Goal: Transaction & Acquisition: Purchase product/service

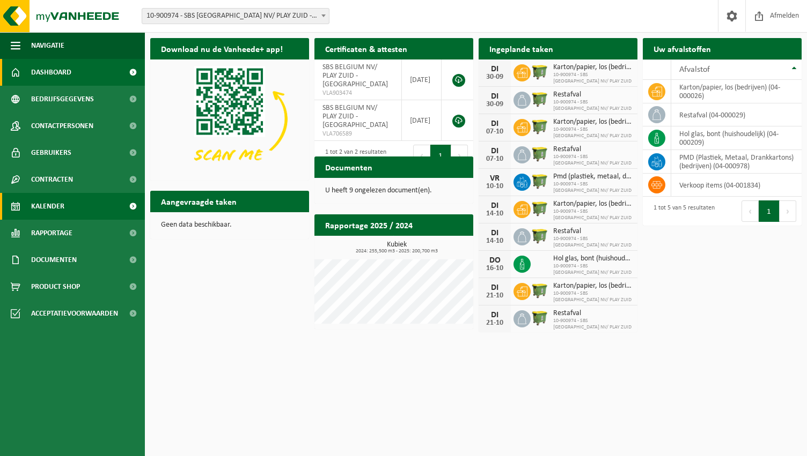
click at [77, 204] on link "Kalender" at bounding box center [72, 206] width 145 height 27
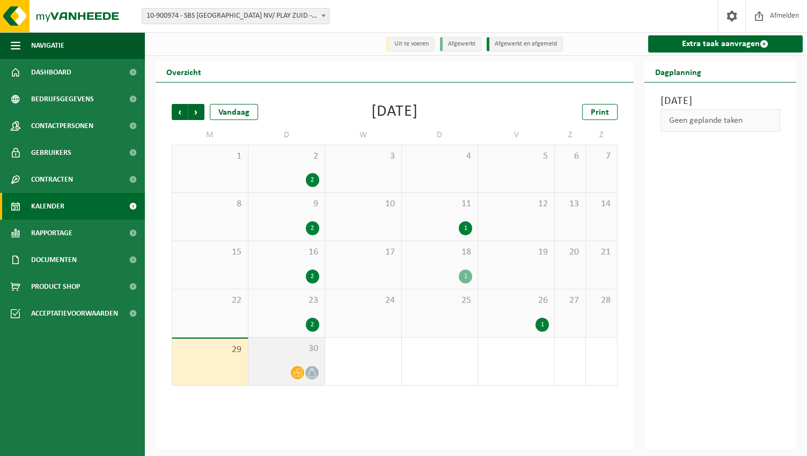
click at [310, 368] on span at bounding box center [311, 372] width 13 height 13
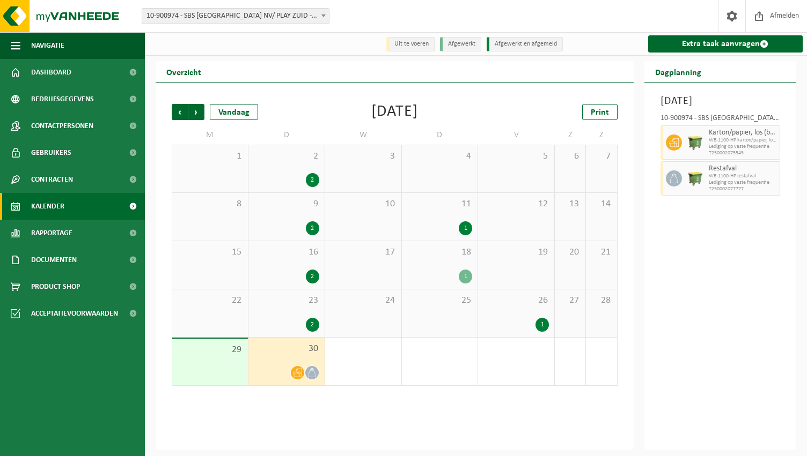
click at [312, 329] on div "2" at bounding box center [312, 325] width 13 height 14
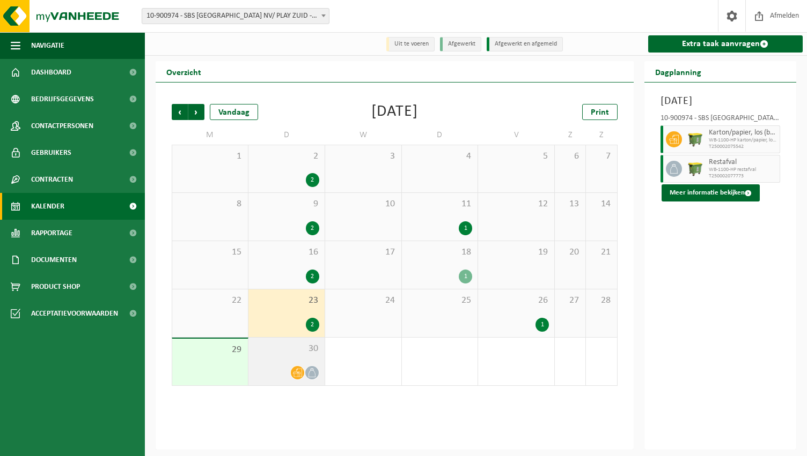
click at [309, 380] on span at bounding box center [311, 372] width 13 height 13
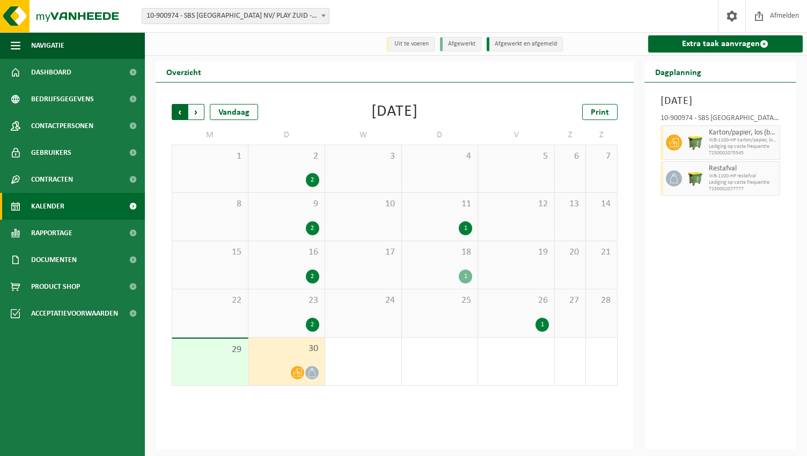
click at [198, 115] on span "Volgende" at bounding box center [196, 112] width 16 height 16
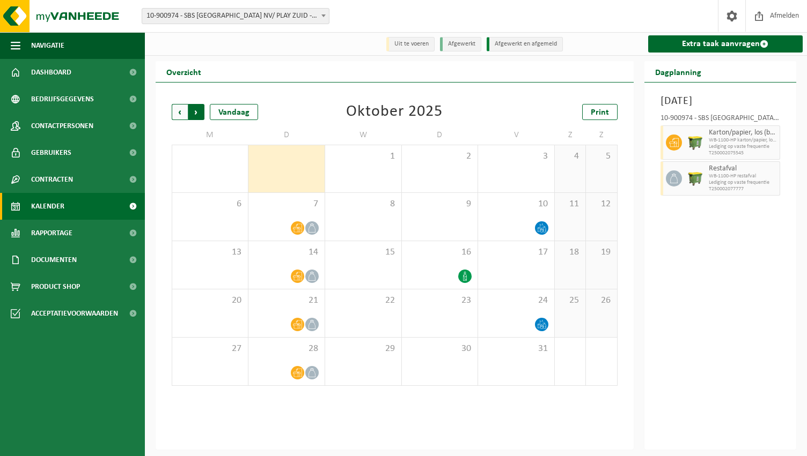
click at [181, 110] on span "Vorige" at bounding box center [180, 112] width 16 height 16
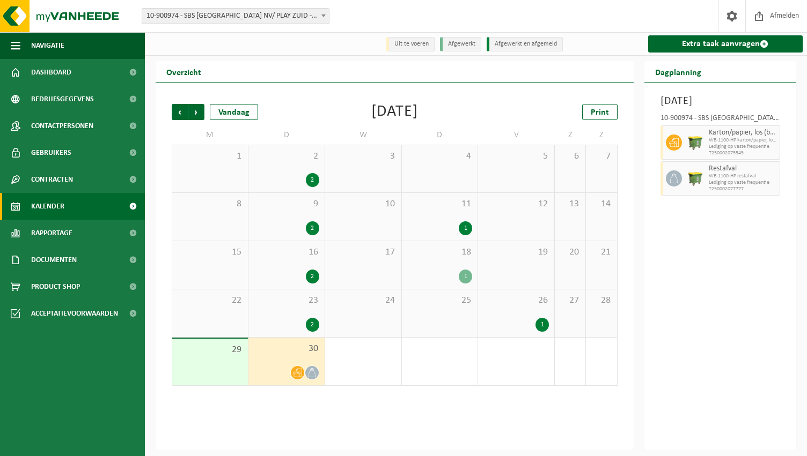
click at [445, 275] on div "1" at bounding box center [439, 277] width 65 height 14
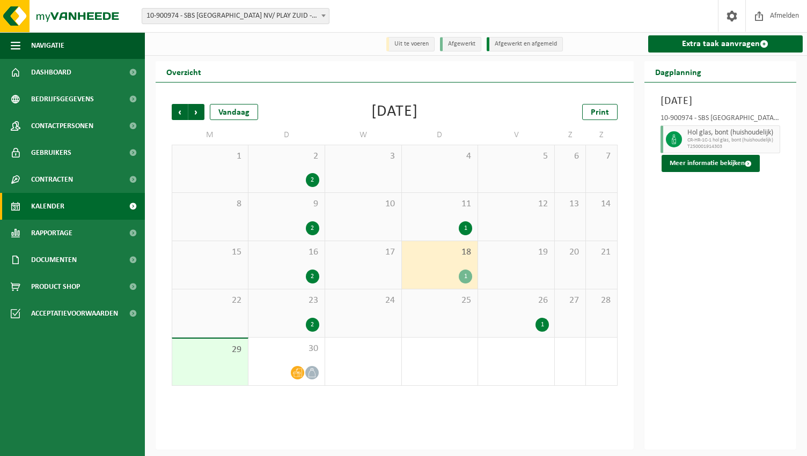
click at [719, 144] on span "CR-HR-1C-1 hol glas, bont (huishoudelijk)" at bounding box center [732, 140] width 90 height 6
click at [441, 269] on div "18 1" at bounding box center [440, 265] width 76 height 48
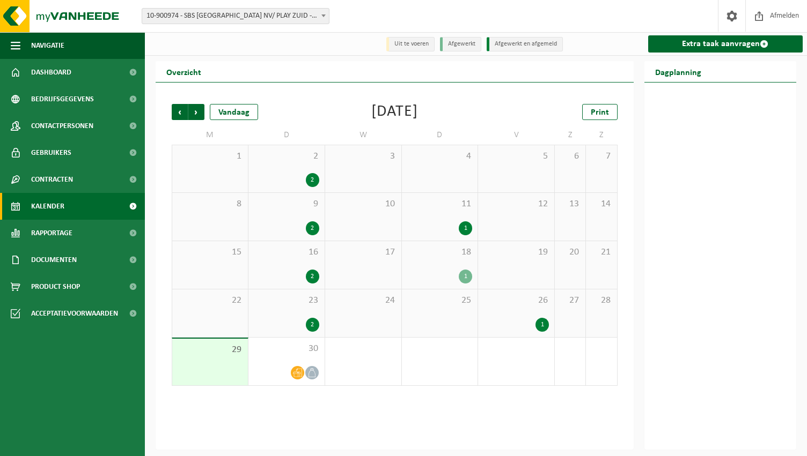
click at [440, 261] on div "18 1" at bounding box center [440, 265] width 76 height 48
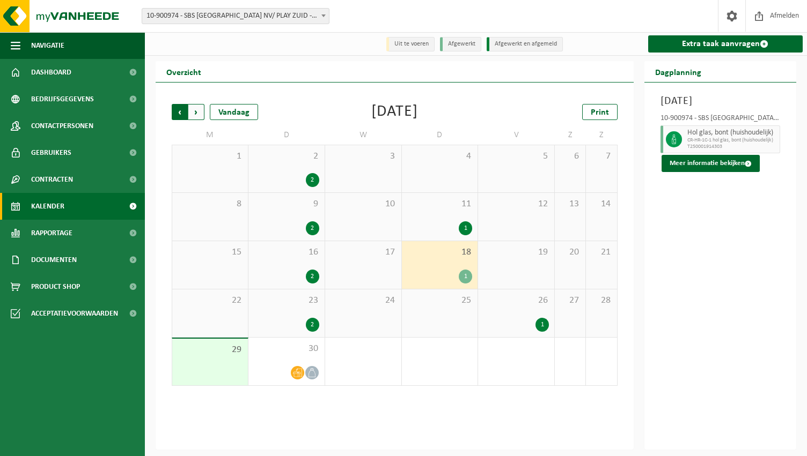
click at [198, 111] on span "Volgende" at bounding box center [196, 112] width 16 height 16
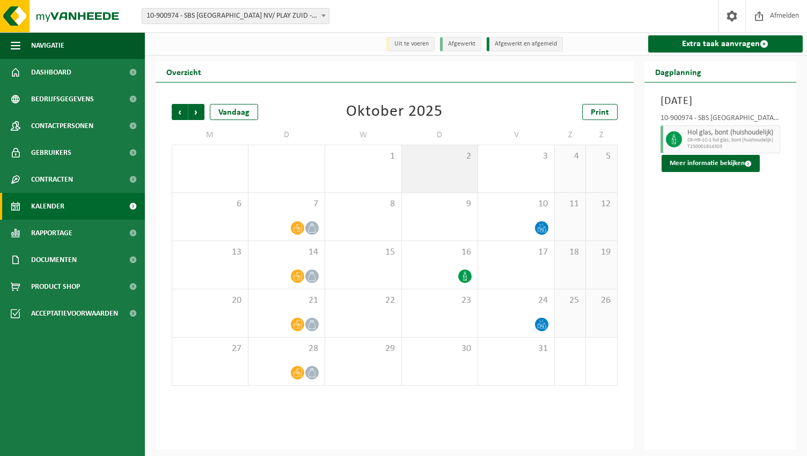
click at [445, 166] on div "2" at bounding box center [440, 168] width 76 height 47
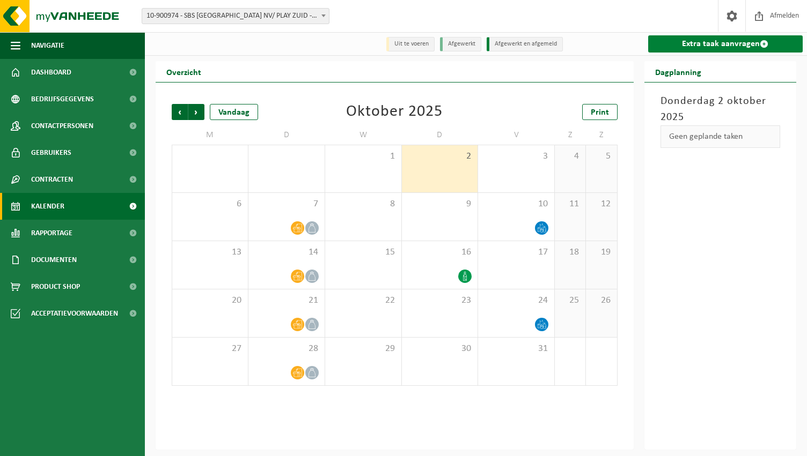
click at [742, 38] on link "Extra taak aanvragen" at bounding box center [725, 43] width 155 height 17
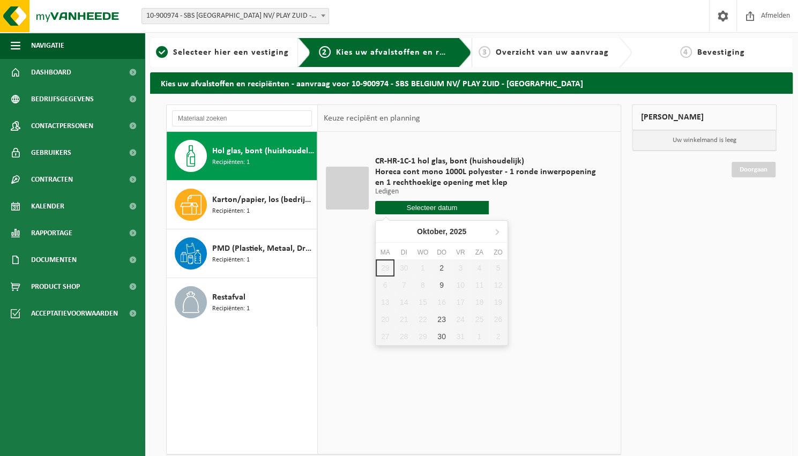
click at [431, 211] on input "text" at bounding box center [432, 207] width 114 height 13
click at [443, 269] on div "2" at bounding box center [441, 268] width 19 height 17
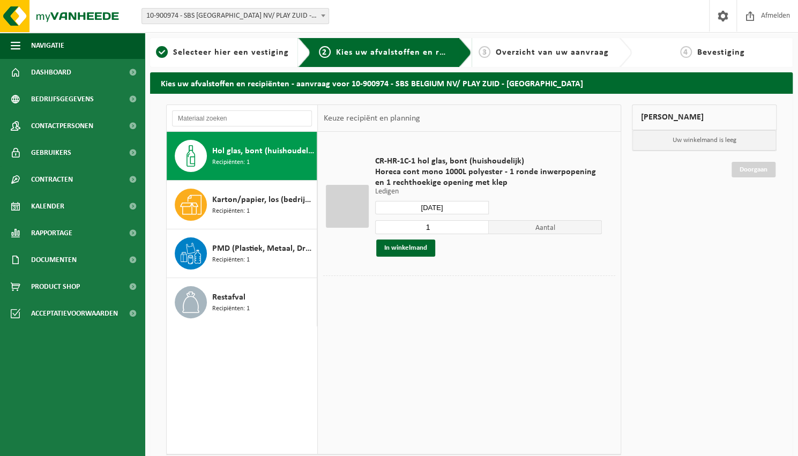
type input "Van 2025-10-02"
click at [423, 249] on button "In winkelmand" at bounding box center [405, 248] width 59 height 17
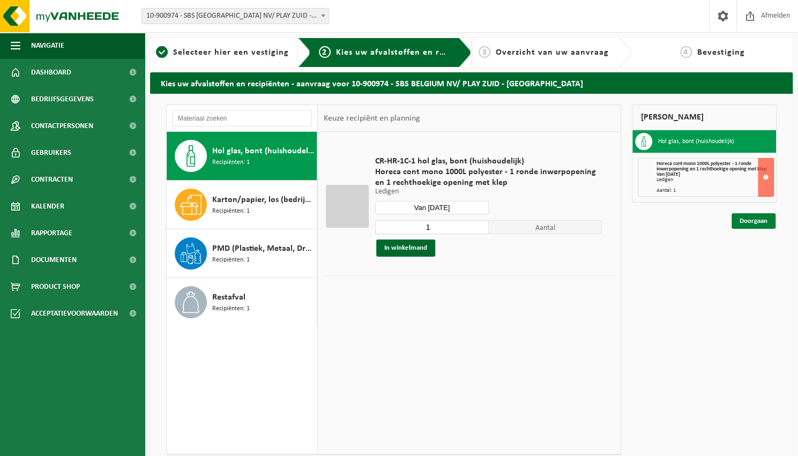
click at [751, 221] on link "Doorgaan" at bounding box center [754, 221] width 44 height 16
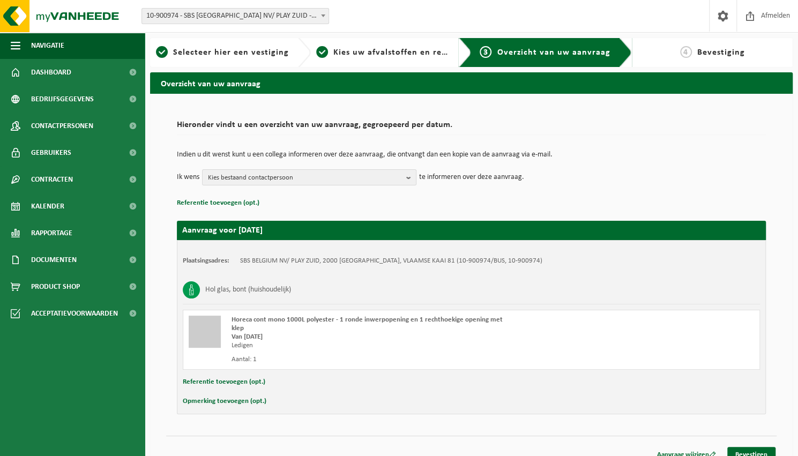
scroll to position [2, 0]
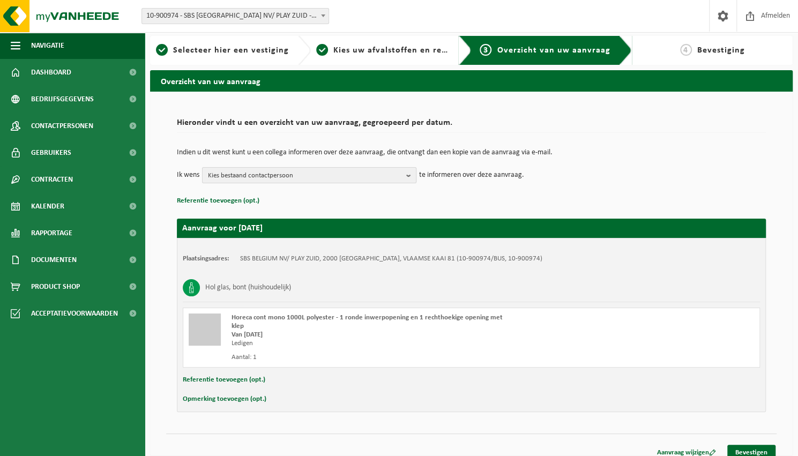
click at [395, 175] on span "Kies bestaand contactpersoon" at bounding box center [305, 176] width 194 height 16
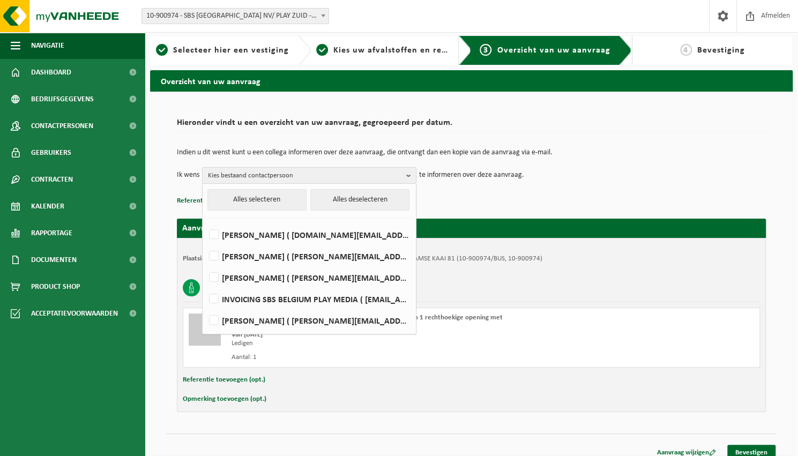
click at [395, 175] on span "Kies bestaand contactpersoon" at bounding box center [305, 176] width 194 height 16
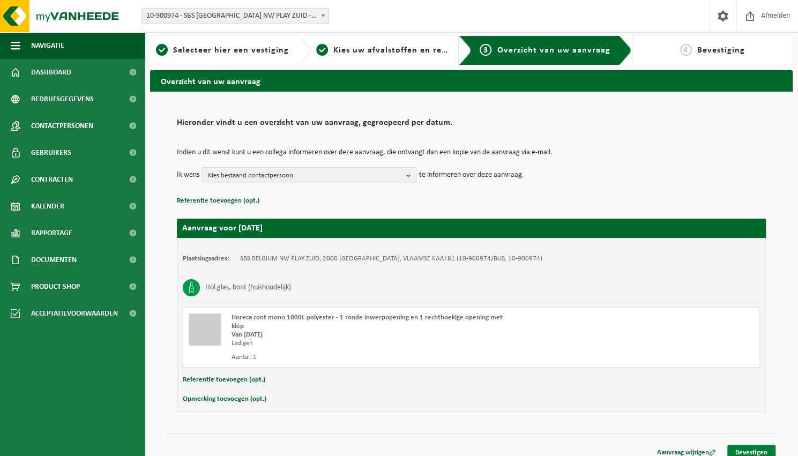
click at [749, 445] on link "Bevestigen" at bounding box center [752, 453] width 48 height 16
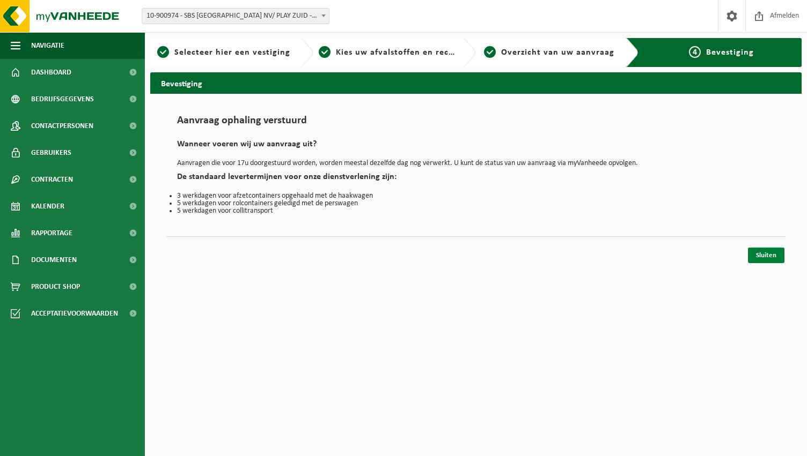
click at [769, 256] on link "Sluiten" at bounding box center [766, 256] width 36 height 16
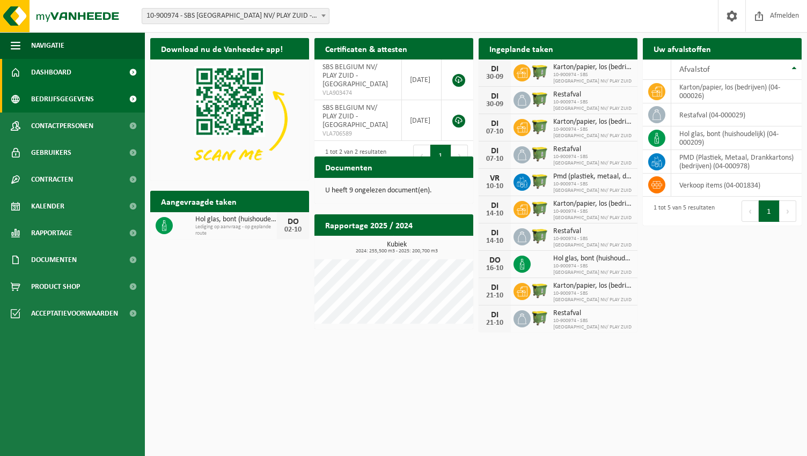
click at [62, 94] on span "Bedrijfsgegevens" at bounding box center [62, 99] width 63 height 27
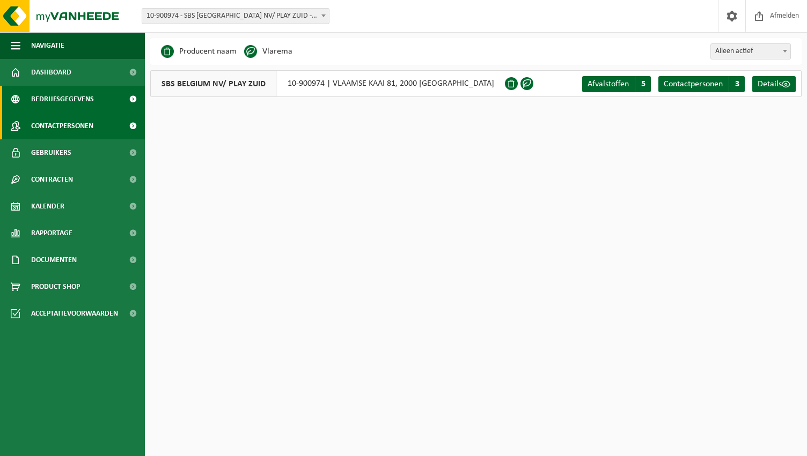
click at [97, 127] on link "Contactpersonen" at bounding box center [72, 126] width 145 height 27
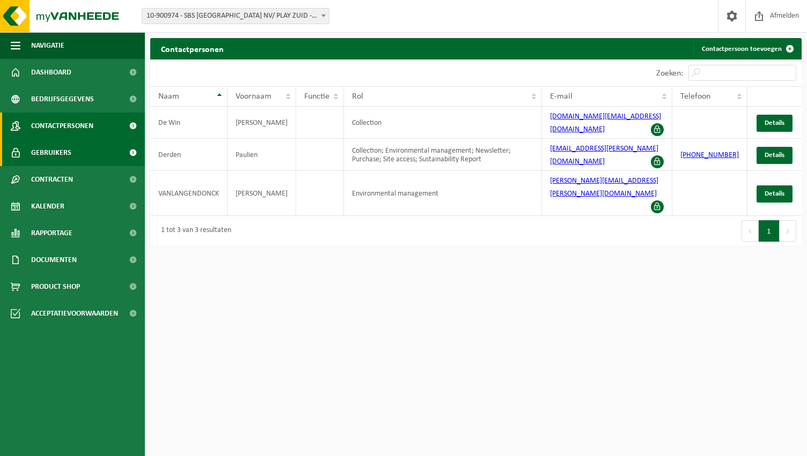
click at [80, 152] on link "Gebruikers" at bounding box center [72, 152] width 145 height 27
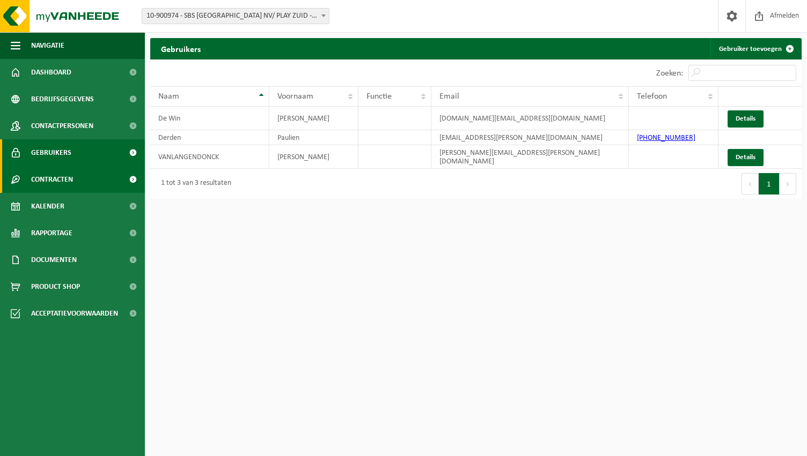
click at [86, 176] on link "Contracten" at bounding box center [72, 179] width 145 height 27
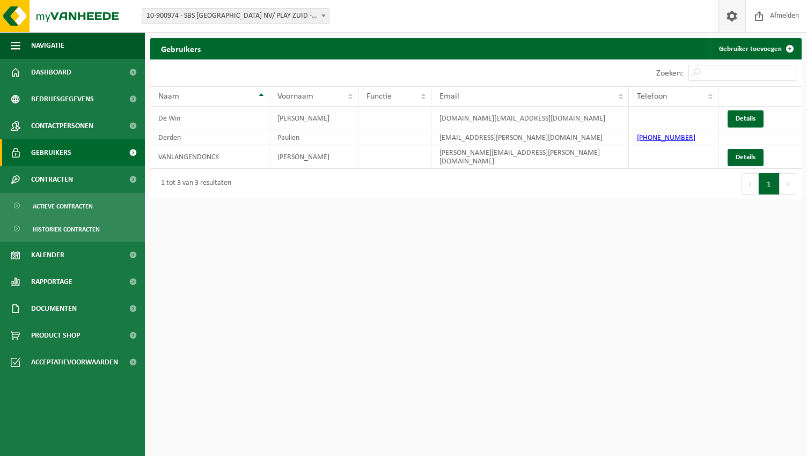
click at [726, 19] on span at bounding box center [731, 16] width 16 height 32
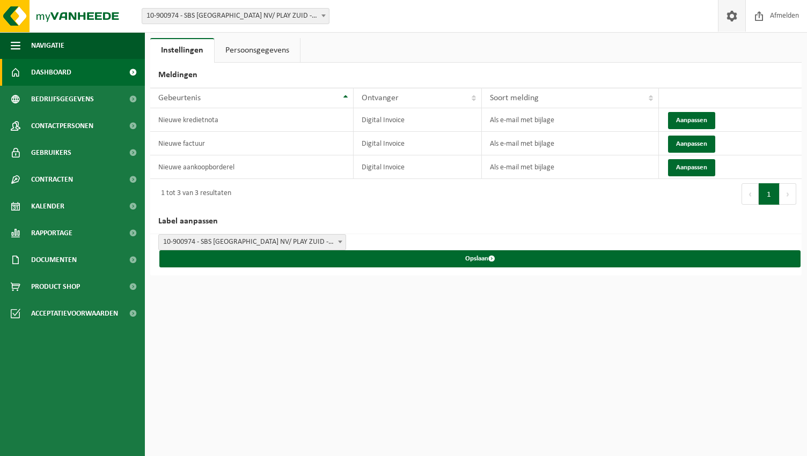
click at [83, 78] on link "Dashboard" at bounding box center [72, 72] width 145 height 27
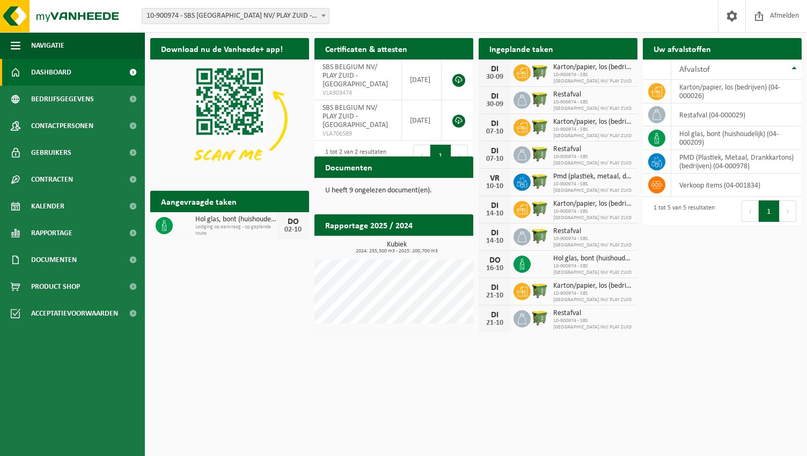
click at [565, 176] on span "Pmd (plastiek, metaal, drankkartons) (bedrijven)" at bounding box center [592, 177] width 79 height 9
click at [563, 151] on span "Restafval" at bounding box center [592, 149] width 79 height 9
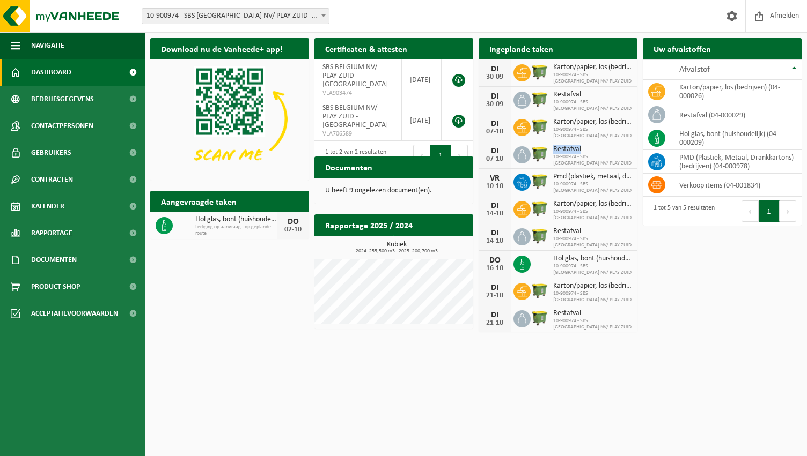
click at [563, 151] on span "Restafval" at bounding box center [592, 149] width 79 height 9
click at [557, 204] on span "Karton/papier, los (bedrijven)" at bounding box center [592, 204] width 79 height 9
click at [557, 236] on span "10-900974 - SBS BELGIUM NV/ PLAY ZUID" at bounding box center [592, 242] width 79 height 13
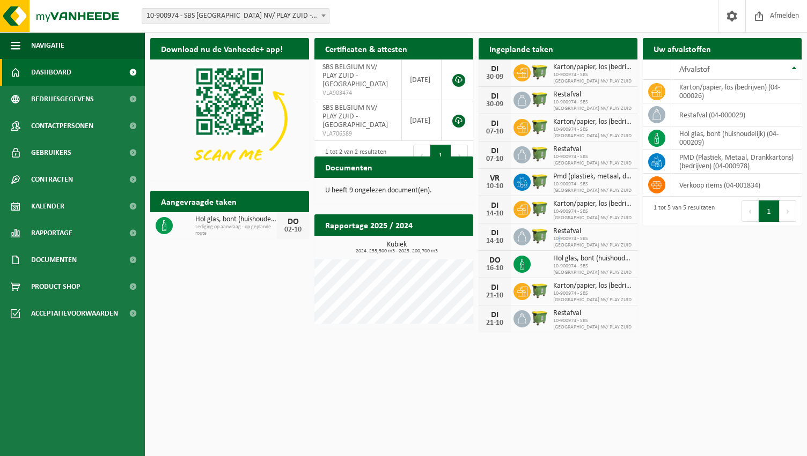
click at [557, 236] on span "10-900974 - SBS BELGIUM NV/ PLAY ZUID" at bounding box center [592, 242] width 79 height 13
click at [561, 259] on span "Hol glas, bont (huishoudelijk)" at bounding box center [592, 259] width 79 height 9
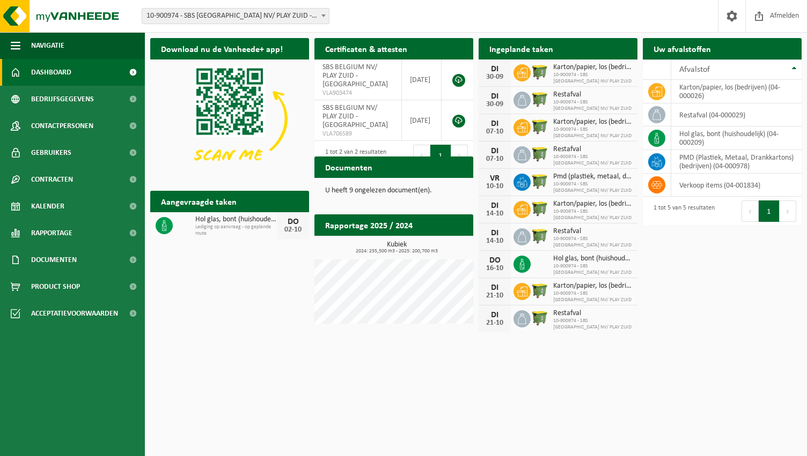
click at [491, 265] on div "16-10" at bounding box center [494, 269] width 21 height 8
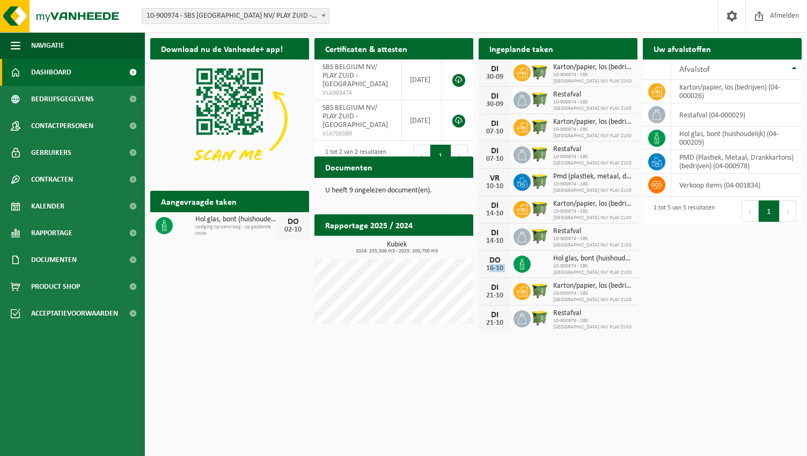
click at [491, 265] on div "16-10" at bounding box center [494, 269] width 21 height 8
click at [67, 203] on link "Kalender" at bounding box center [72, 206] width 145 height 27
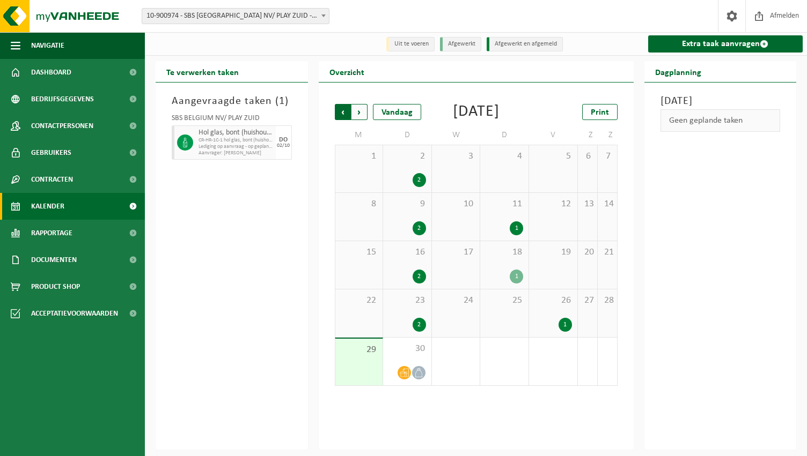
click at [362, 111] on span "Volgende" at bounding box center [359, 112] width 16 height 16
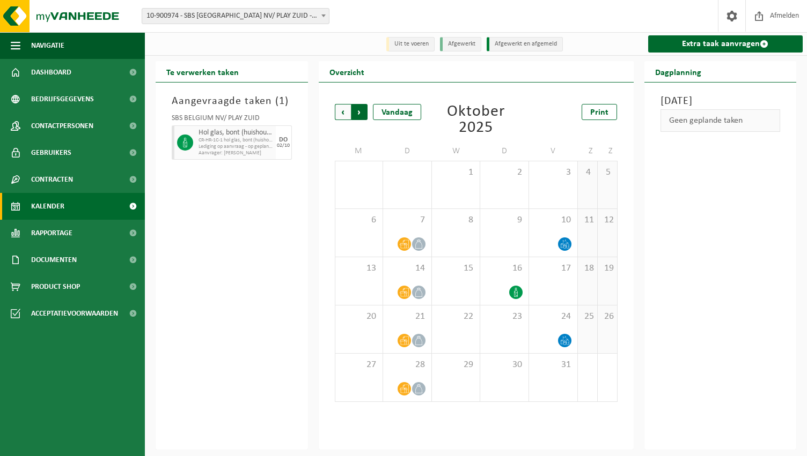
click at [340, 115] on span "Vorige" at bounding box center [343, 112] width 16 height 16
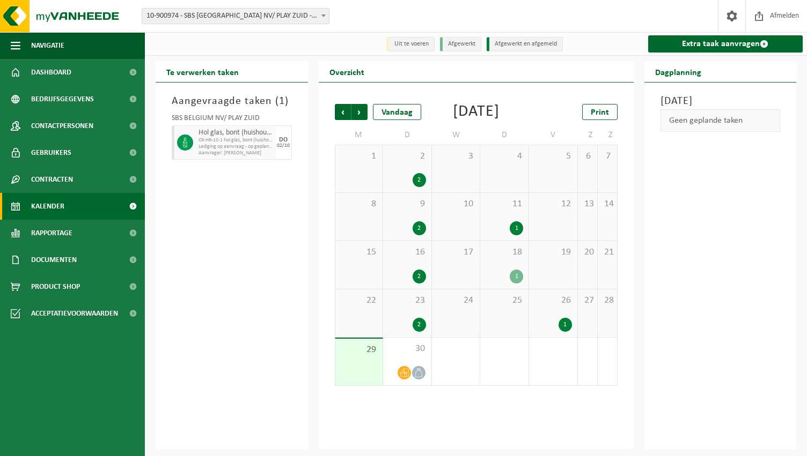
click at [517, 284] on div "1" at bounding box center [515, 277] width 13 height 14
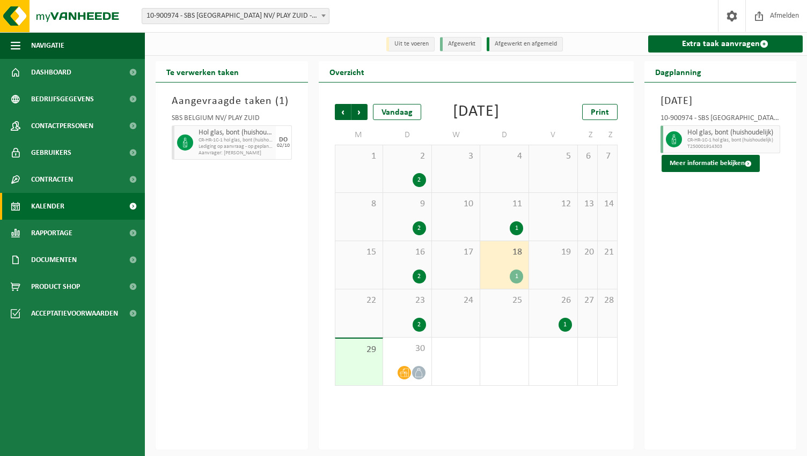
click at [567, 334] on div "26 1" at bounding box center [553, 314] width 48 height 48
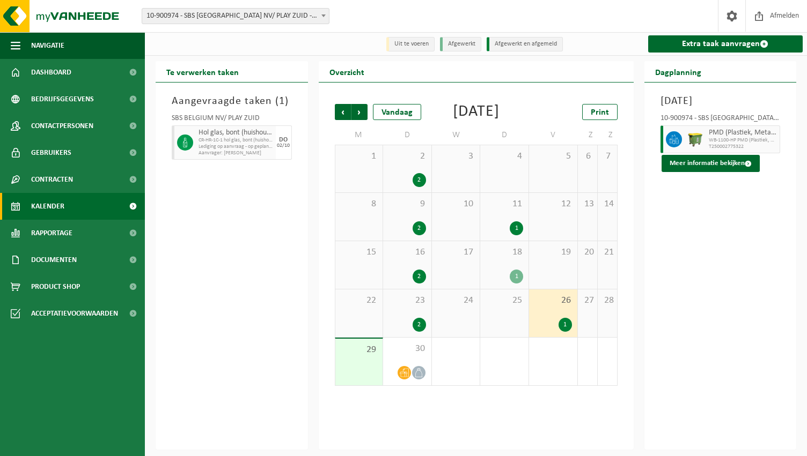
click at [508, 233] on div "11 1" at bounding box center [504, 217] width 48 height 48
click at [544, 307] on span "26" at bounding box center [553, 301] width 38 height 12
click at [509, 282] on div "18 1" at bounding box center [504, 265] width 48 height 48
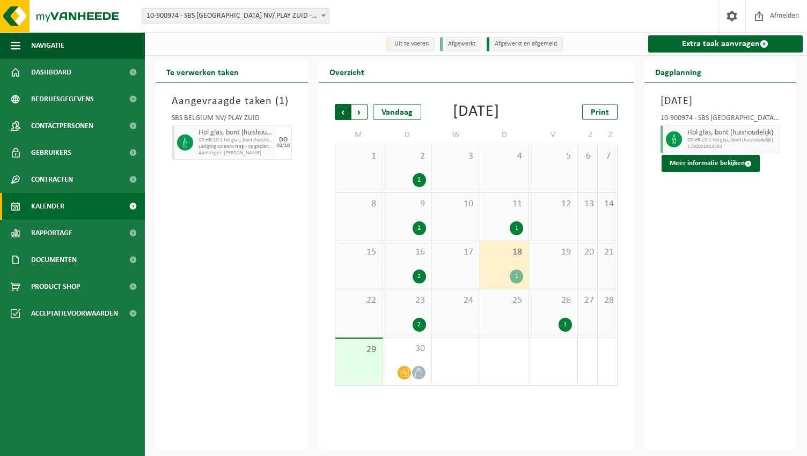
click at [360, 114] on span "Volgende" at bounding box center [359, 112] width 16 height 16
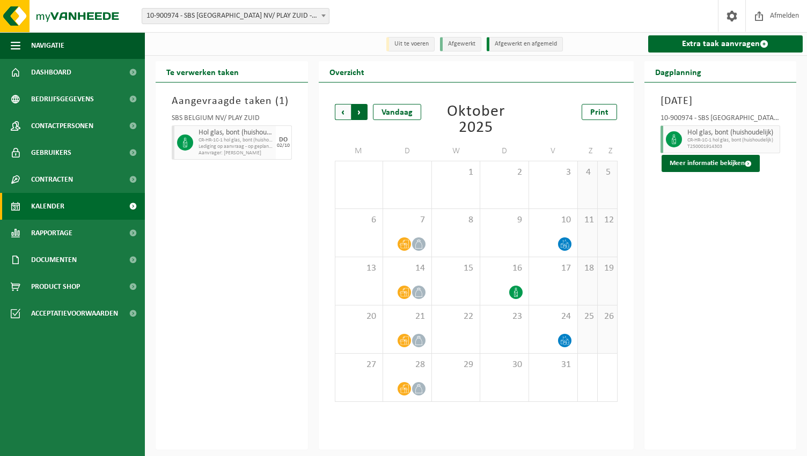
click at [342, 116] on span "Vorige" at bounding box center [343, 112] width 16 height 16
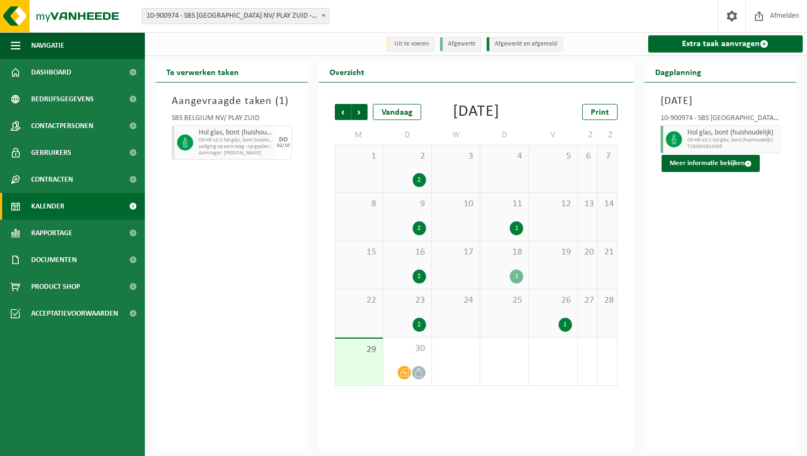
click at [521, 231] on div "11 1" at bounding box center [504, 217] width 48 height 48
click at [517, 258] on span "18" at bounding box center [504, 253] width 38 height 12
click at [724, 172] on button "Meer informatie bekijken" at bounding box center [710, 163] width 98 height 17
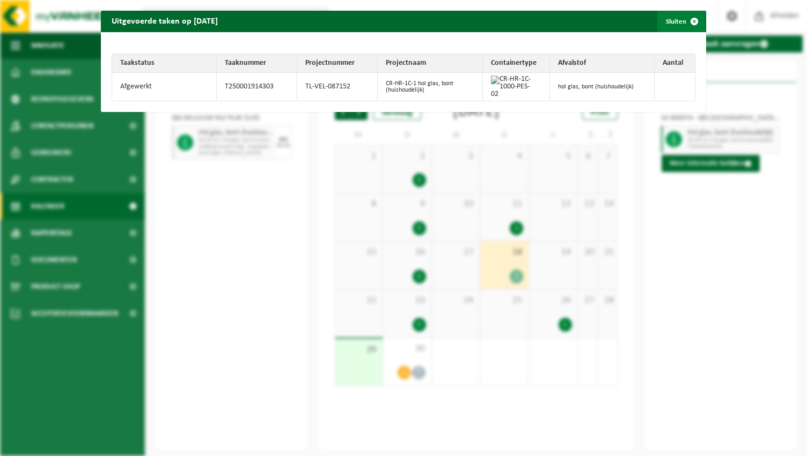
click at [683, 19] on span "button" at bounding box center [693, 21] width 21 height 21
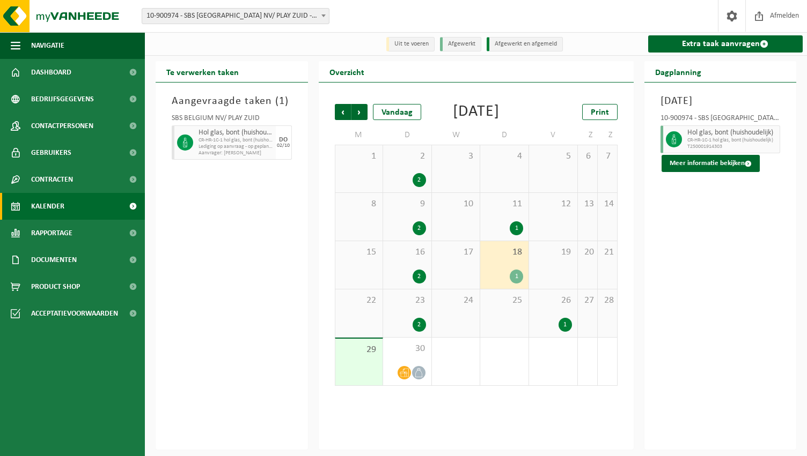
click at [411, 332] on div "2" at bounding box center [407, 325] width 38 height 14
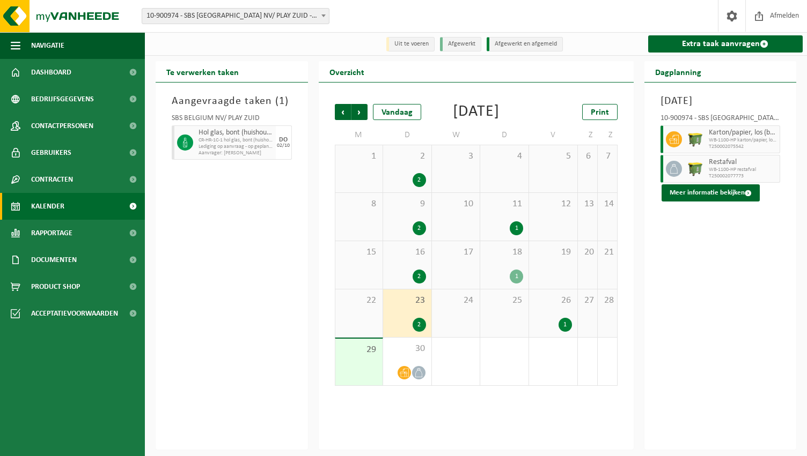
click at [692, 101] on h3 "Dinsdag 23 september 2025" at bounding box center [720, 101] width 120 height 16
click at [691, 128] on div "10-900974 - SBS BELGIUM NV/ PLAY ZUID - ANTWERPEN Karton/papier, los (bedrijven…" at bounding box center [720, 155] width 131 height 92
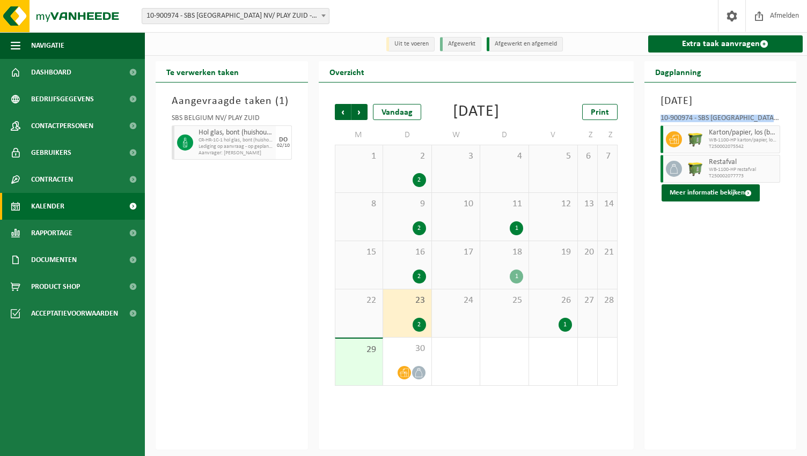
click at [691, 128] on div "10-900974 - SBS BELGIUM NV/ PLAY ZUID - ANTWERPEN Karton/papier, los (bedrijven…" at bounding box center [720, 155] width 131 height 92
click at [727, 144] on span "WB-1100-HP karton/papier, los (bedrijven)" at bounding box center [742, 140] width 69 height 6
click at [720, 137] on span "Karton/papier, los (bedrijven)" at bounding box center [742, 133] width 69 height 9
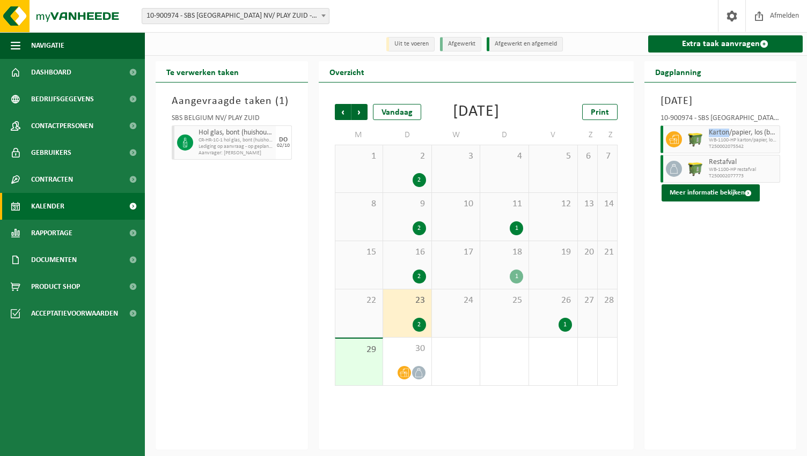
click at [720, 137] on span "Karton/papier, los (bedrijven)" at bounding box center [742, 133] width 69 height 9
click at [719, 167] on span "Restafval" at bounding box center [742, 162] width 69 height 9
drag, startPoint x: 719, startPoint y: 176, endPoint x: 719, endPoint y: 188, distance: 11.8
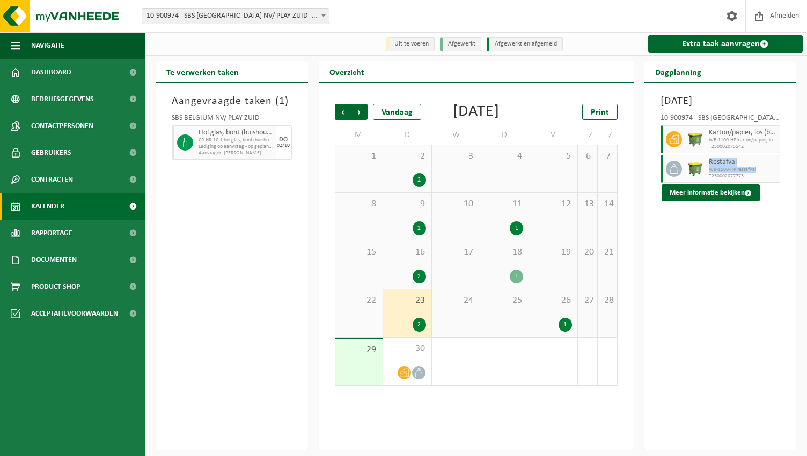
click at [719, 183] on div "Restafval WB-1100-HP restafval T250002077773" at bounding box center [743, 169] width 75 height 28
click at [719, 173] on span "WB-1100-HP restafval" at bounding box center [742, 170] width 69 height 6
drag, startPoint x: 719, startPoint y: 188, endPoint x: 720, endPoint y: 196, distance: 8.6
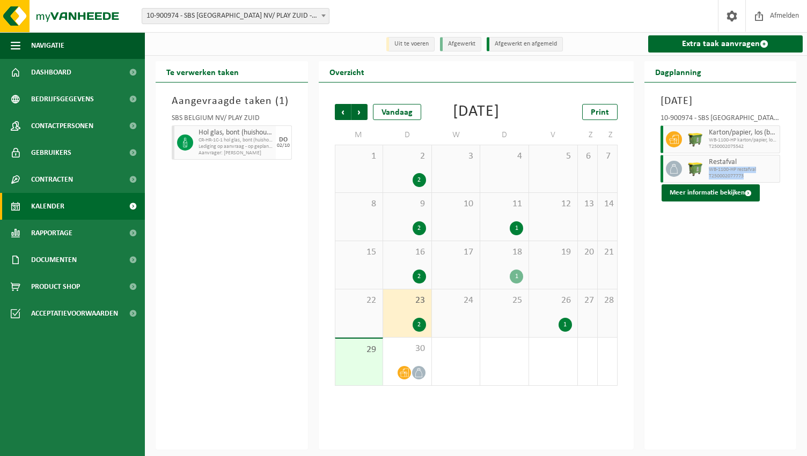
click at [720, 183] on div "Restafval WB-1100-HP restafval T250002077773" at bounding box center [743, 169] width 75 height 28
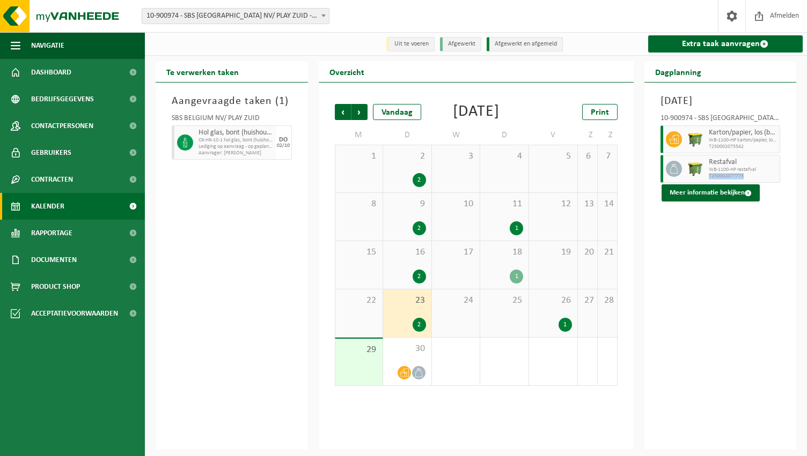
click at [720, 183] on div "Restafval WB-1100-HP restafval T250002077773" at bounding box center [743, 169] width 75 height 28
click at [722, 173] on span "WB-1100-HP restafval" at bounding box center [742, 170] width 69 height 6
click at [287, 141] on div "DO" at bounding box center [283, 140] width 9 height 6
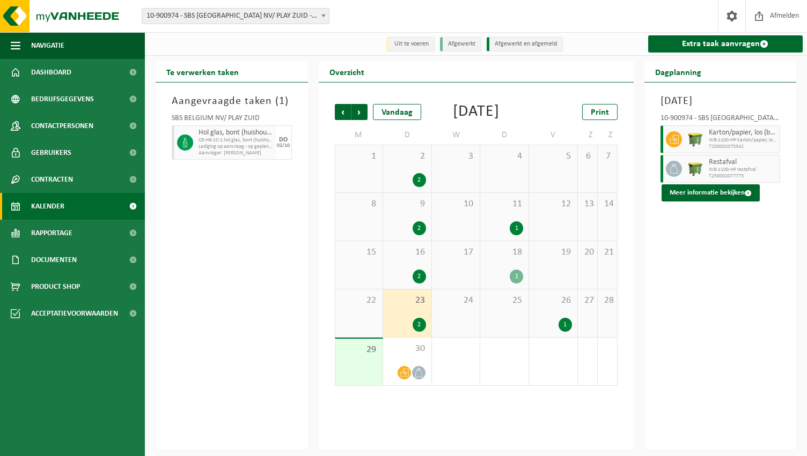
click at [287, 141] on div "DO" at bounding box center [283, 140] width 9 height 6
click at [282, 244] on div "Aangevraagde taken ( 1 ) SBS BELGIUM NV/ PLAY ZUID Hol glas, bont (huishoudelij…" at bounding box center [232, 266] width 152 height 367
click at [736, 16] on span at bounding box center [731, 16] width 16 height 32
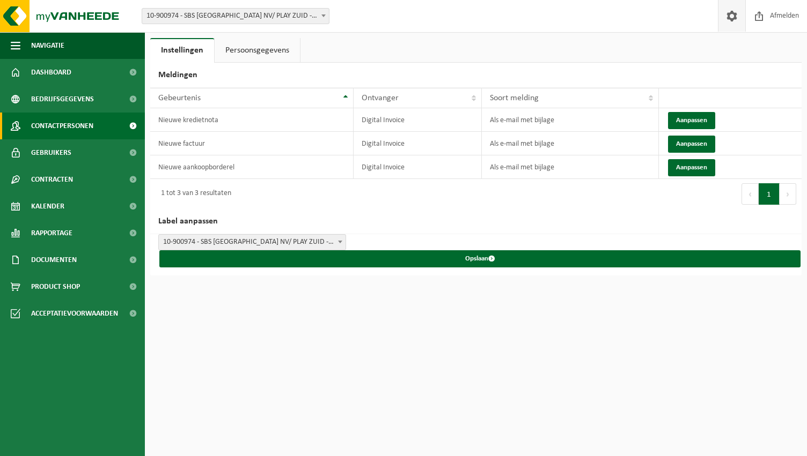
click at [72, 122] on span "Contactpersonen" at bounding box center [62, 126] width 62 height 27
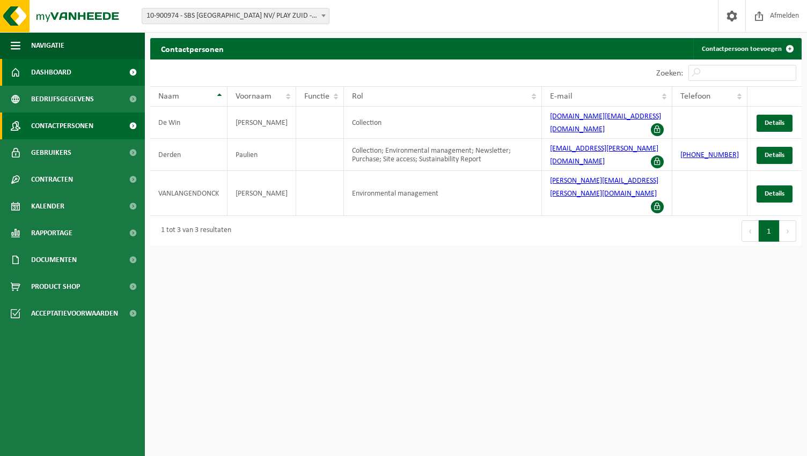
click at [72, 76] on link "Dashboard" at bounding box center [72, 72] width 145 height 27
